Goal: Task Accomplishment & Management: Use online tool/utility

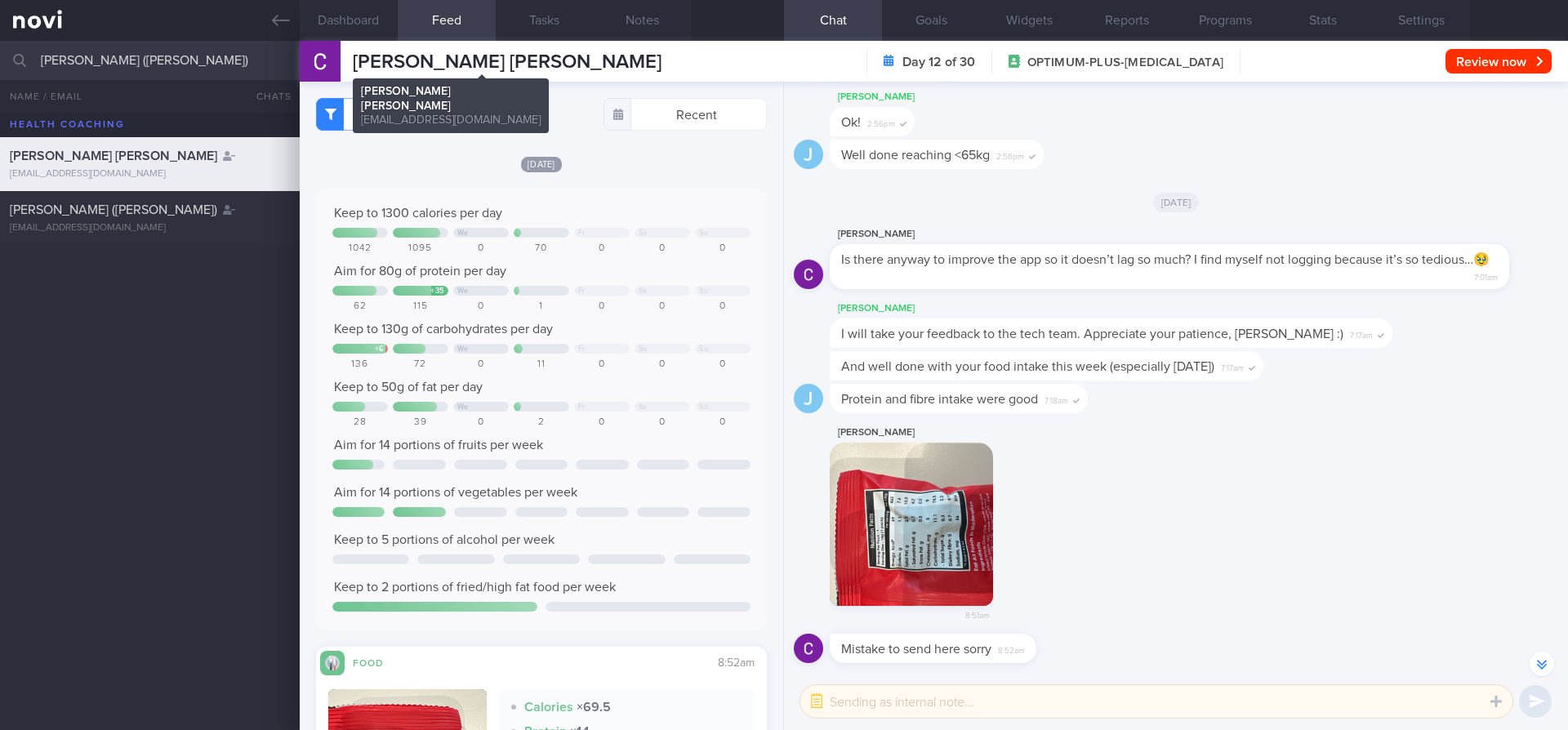
select select "8"
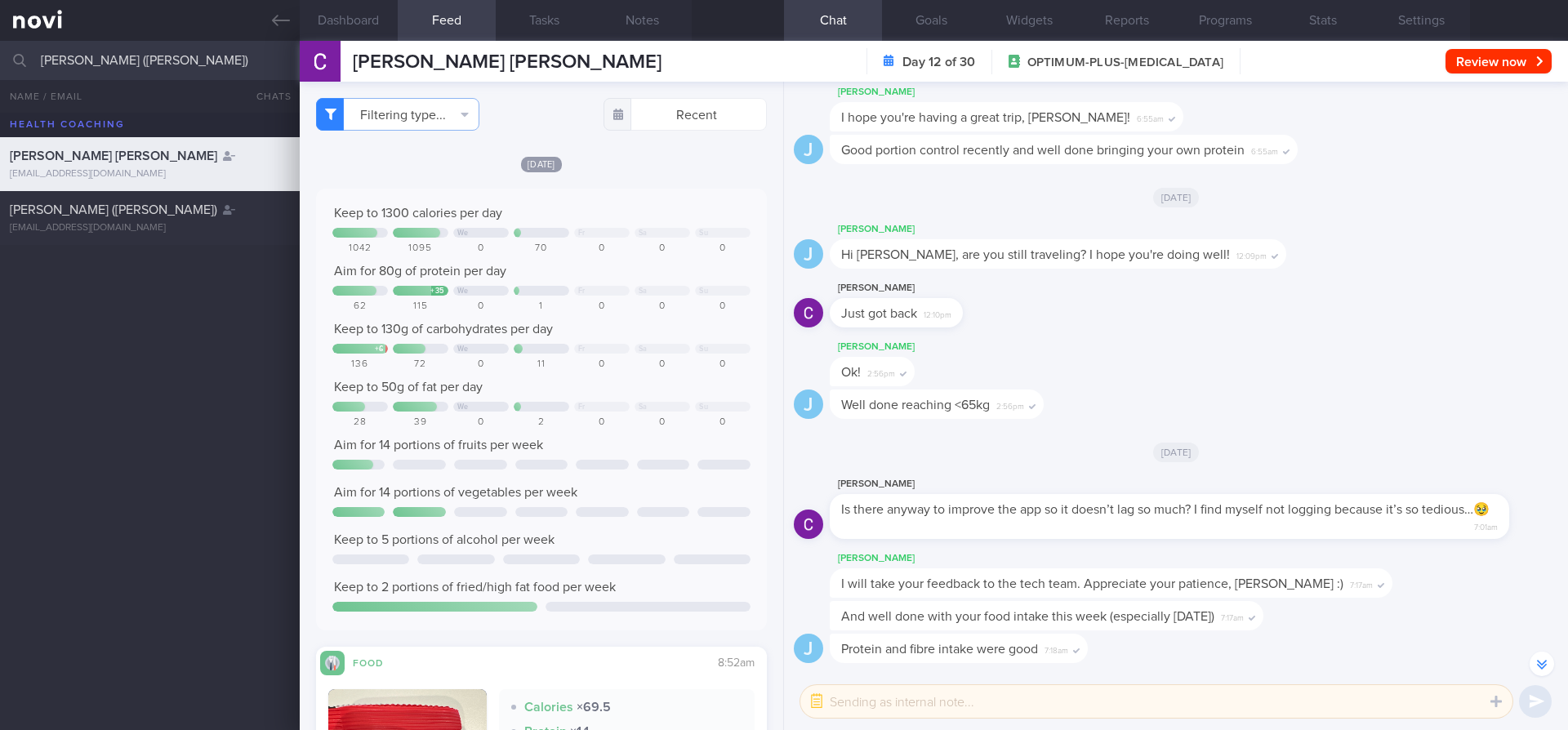
click at [219, 64] on input "TEO PEIRU (ZHAO PEIRU)" at bounding box center [784, 61] width 1568 height 39
type input "[PERSON_NAME] Liyana Bte Gatot Gunantoro"
click at [168, 224] on div "[PERSON_NAME] Liyana Bte Gatot Gunantoro" at bounding box center [148, 210] width 276 height 33
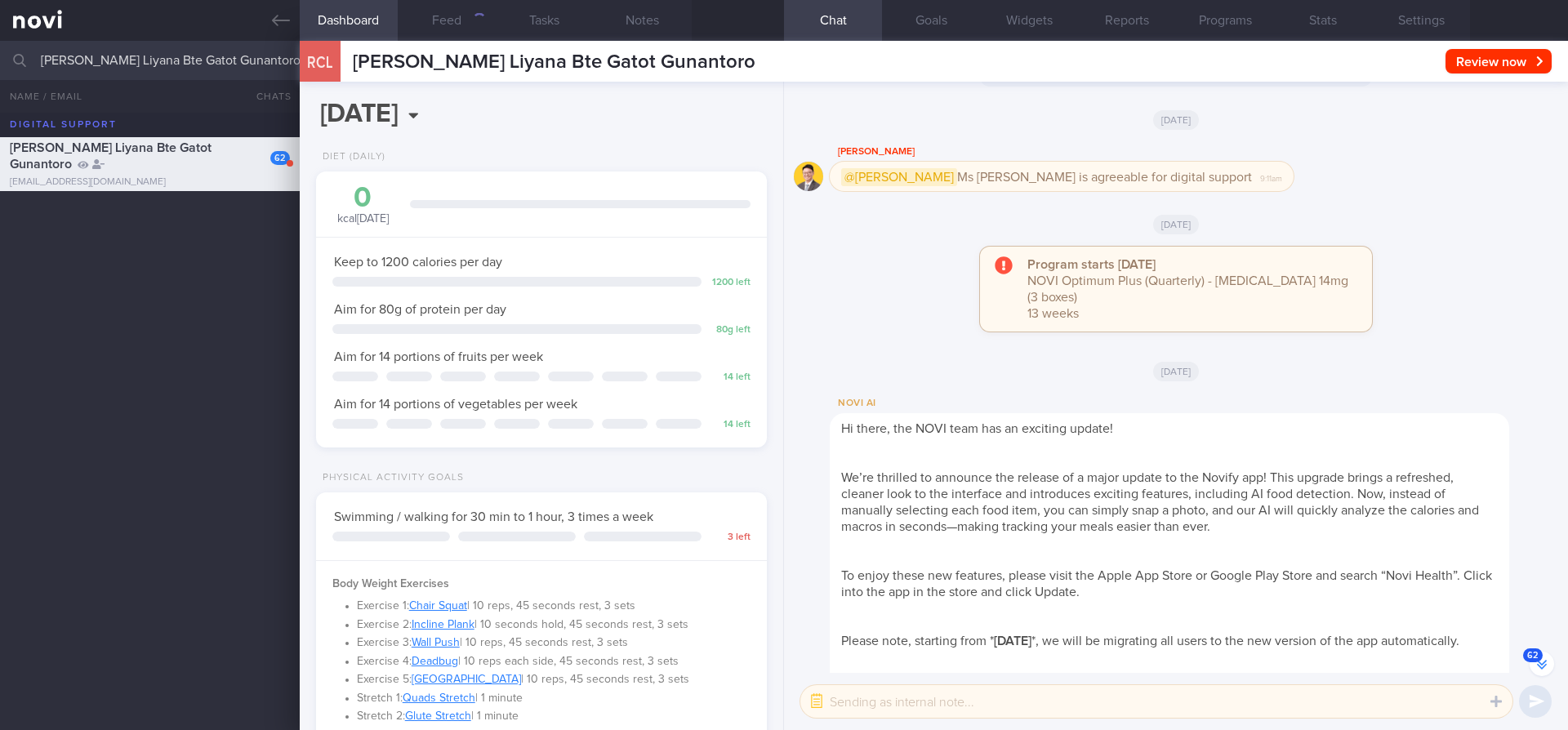
scroll to position [-2398, 0]
click at [1218, 14] on button "Programs" at bounding box center [1224, 20] width 98 height 41
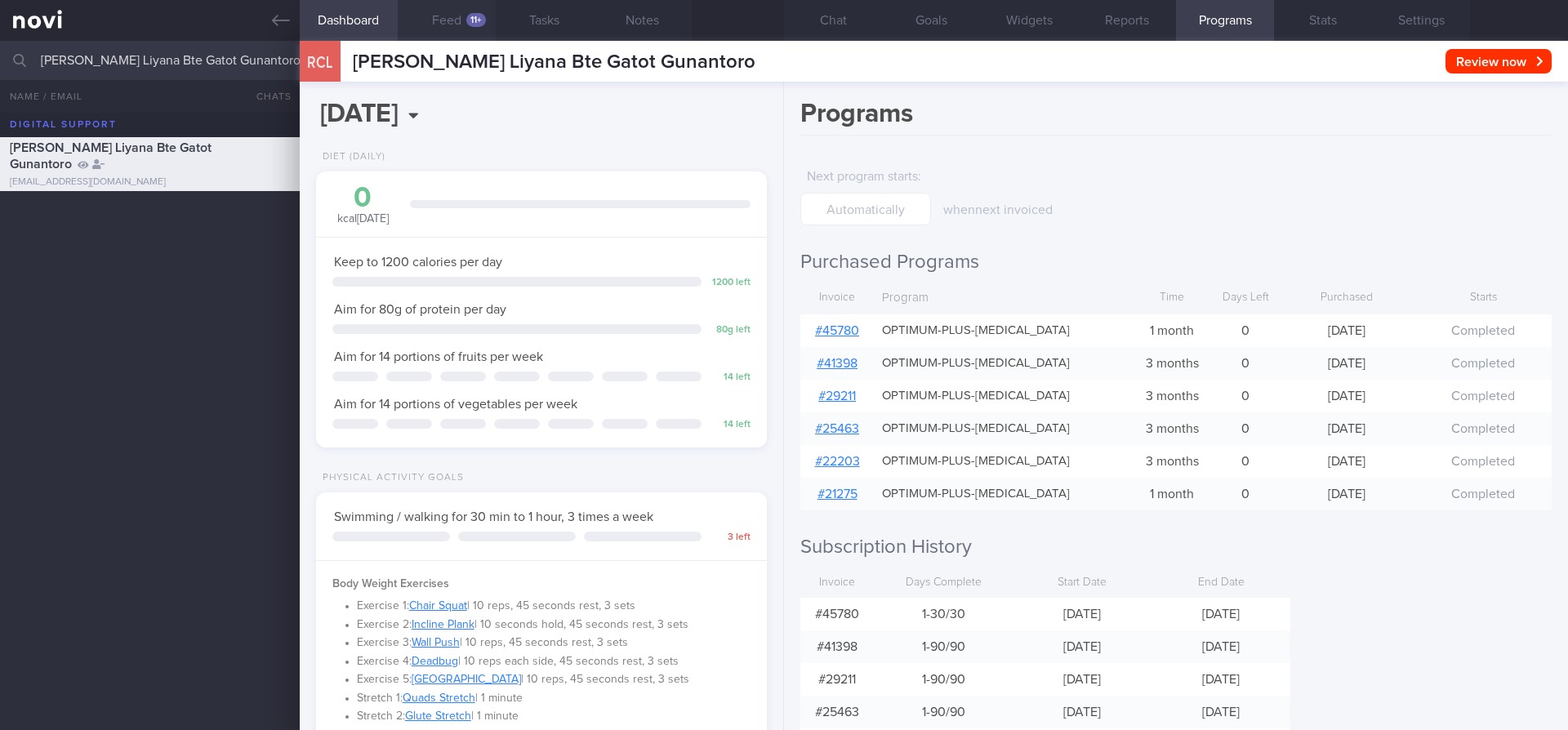
scroll to position [235, 422]
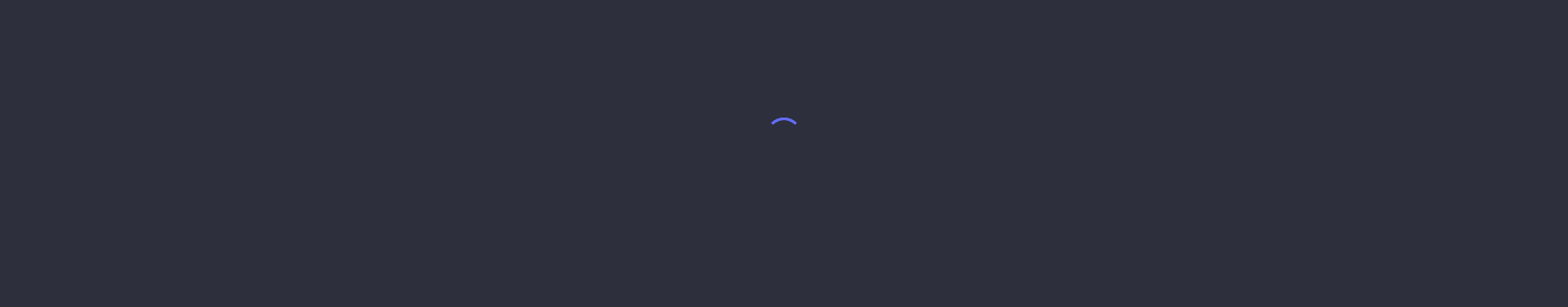
select select "8"
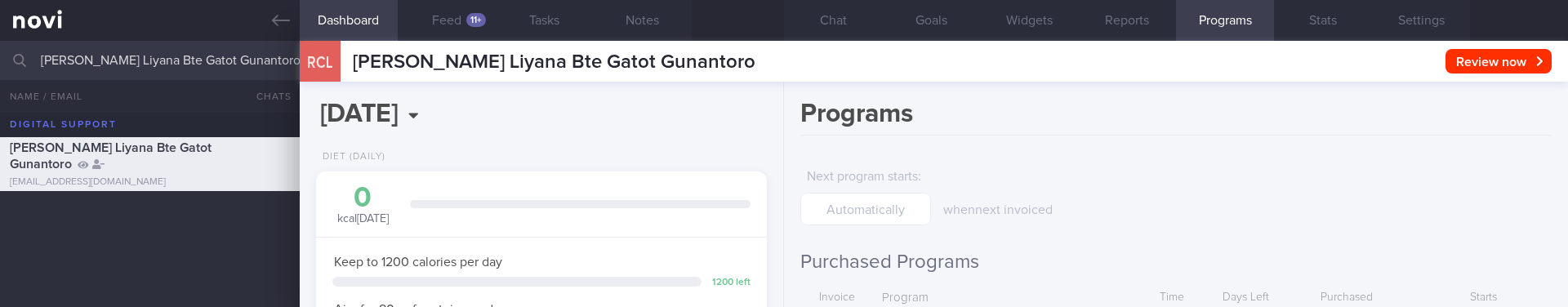
scroll to position [234, 422]
click at [1333, 200] on form "Next program starts : when next invoiced" at bounding box center [1176, 193] width 751 height 65
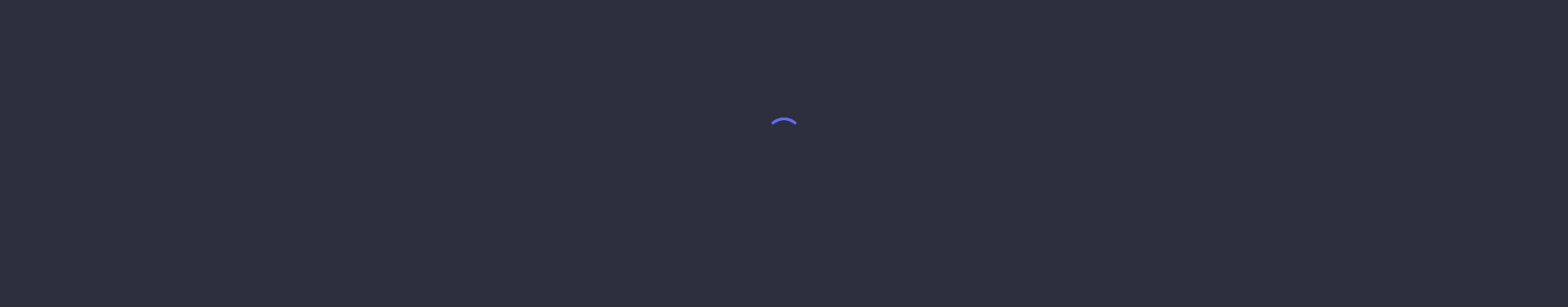
select select "8"
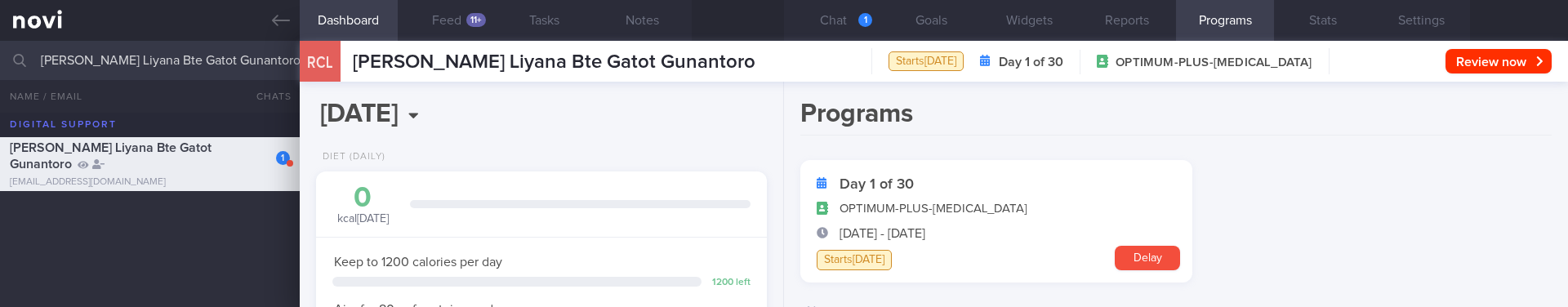
scroll to position [234, 422]
click at [1308, 202] on form "Day 1 of 30 OPTIMUM-PLUS-[MEDICAL_DATA] [DATE] - [DATE] Starts [DATE] [GEOGRAPH…" at bounding box center [1176, 260] width 751 height 200
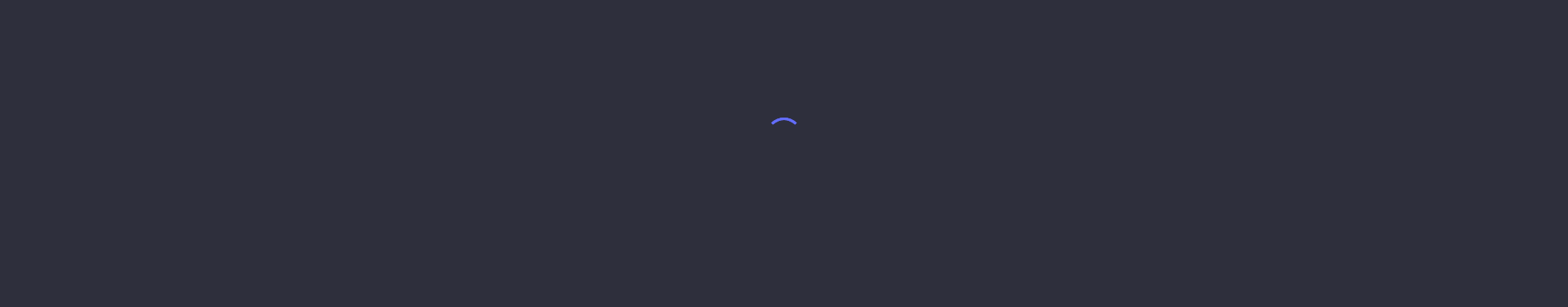
select select "8"
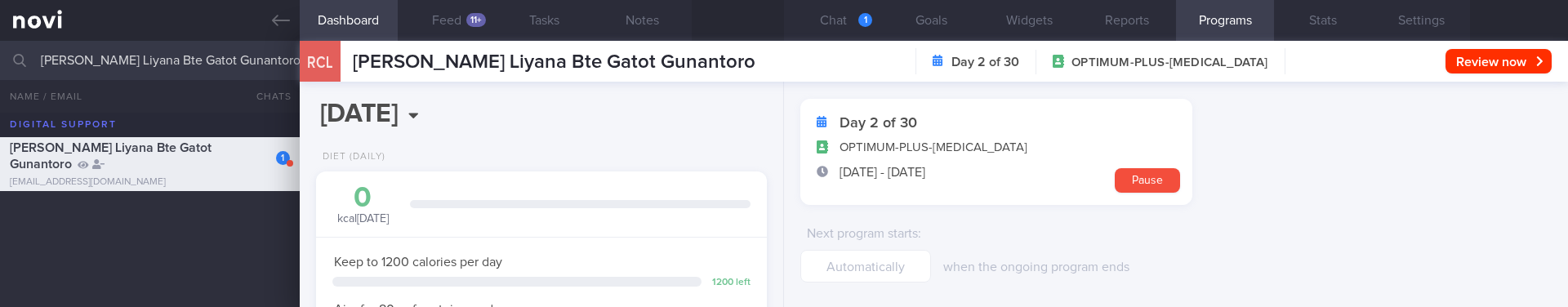
scroll to position [61, 0]
click at [125, 58] on input "[PERSON_NAME] Liyana Bte Gatot Gunantoro" at bounding box center [784, 60] width 1568 height 39
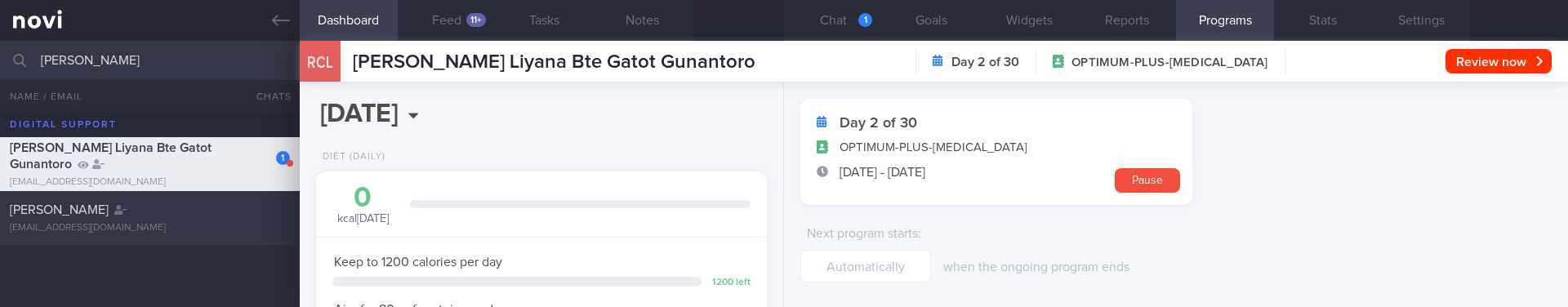
type input "Chua Zong Da"
click at [145, 218] on div "Zong Da Chua maxzd1007@gmail.com" at bounding box center [150, 217] width 300 height 33
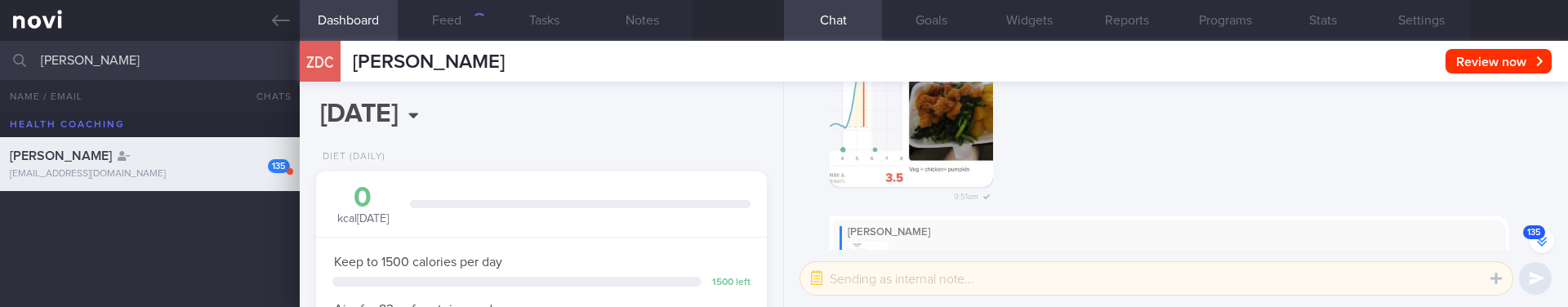
scroll to position [-14982, 0]
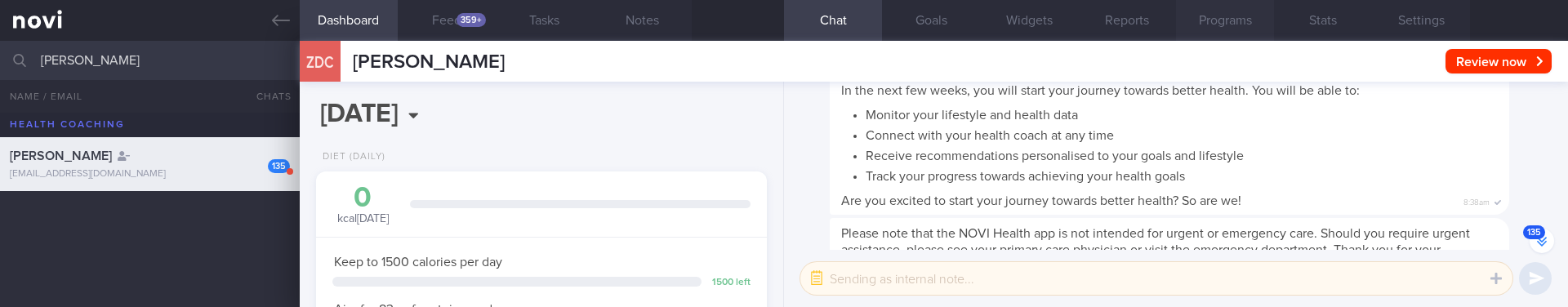
click at [1219, 23] on button "Programs" at bounding box center [1224, 20] width 98 height 41
